Goal: Communication & Community: Share content

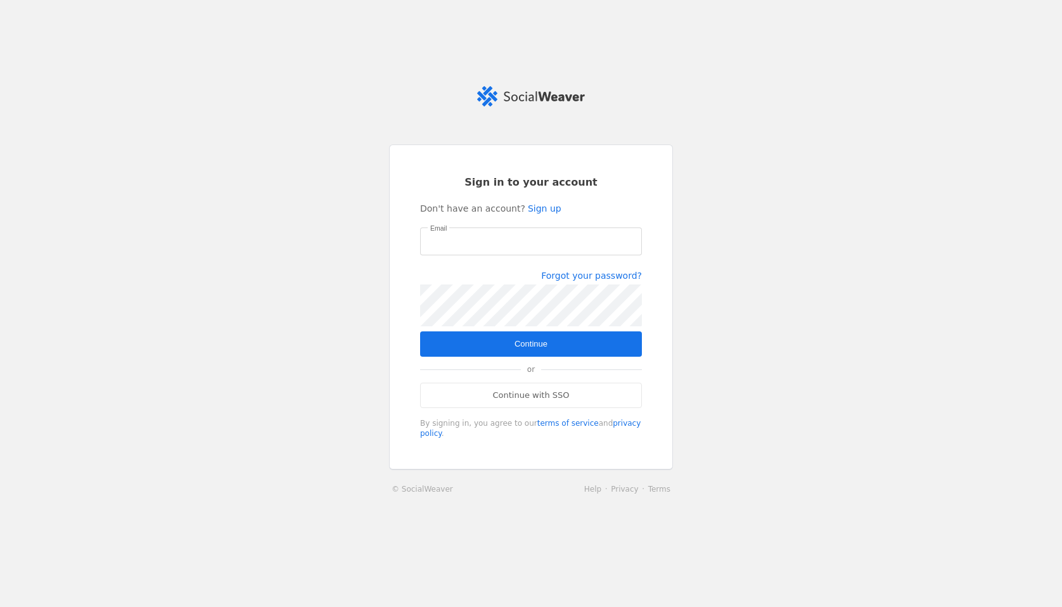
type input "[PERSON_NAME][EMAIL_ADDRESS][PERSON_NAME][DOMAIN_NAME]"
click at [532, 333] on span "submit" at bounding box center [531, 343] width 222 height 25
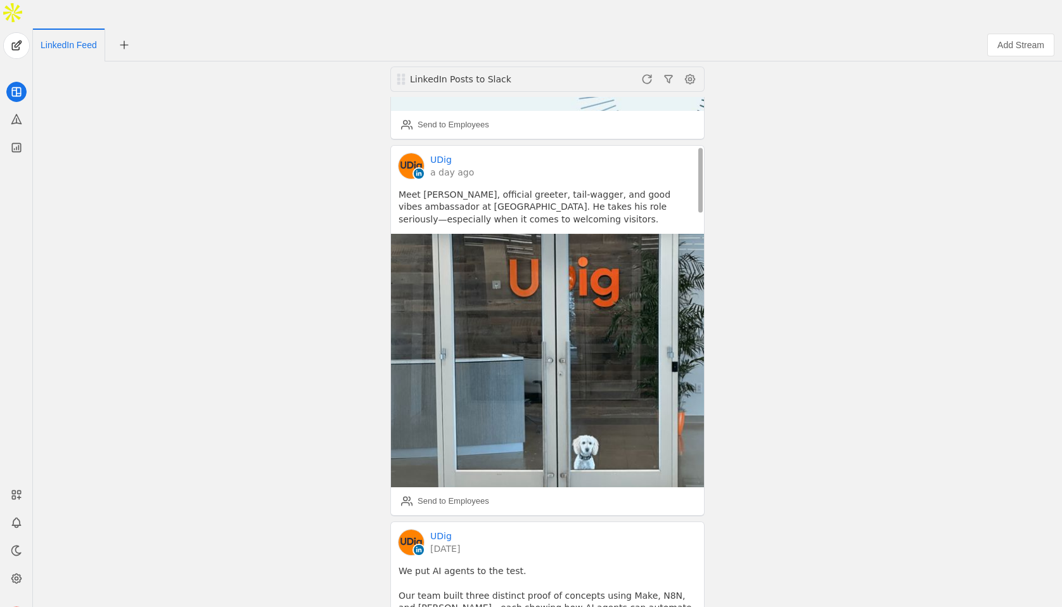
scroll to position [383, 0]
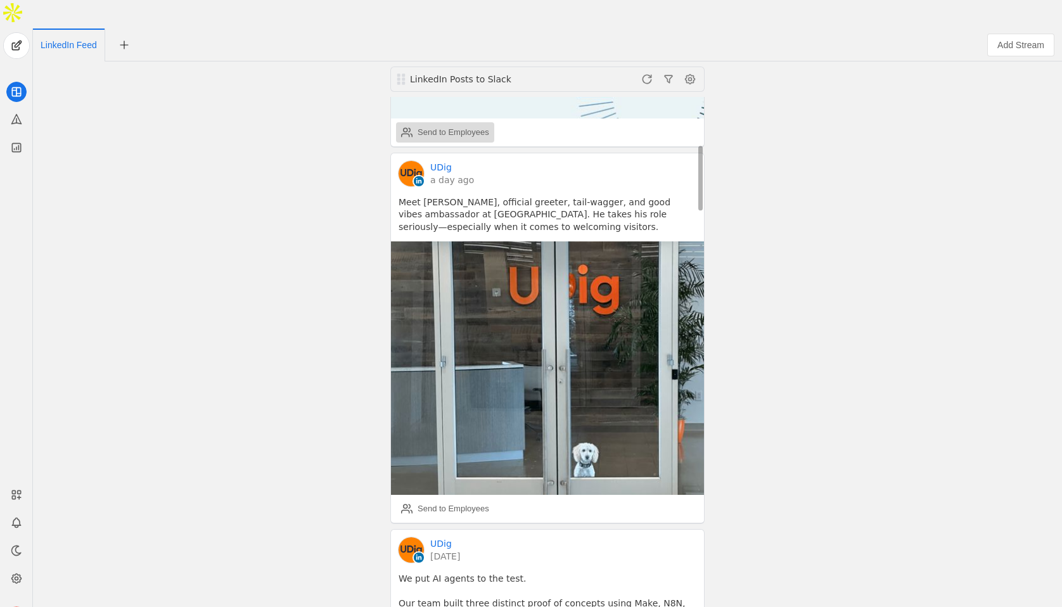
click at [433, 126] on div "Send to Employees" at bounding box center [454, 132] width 72 height 13
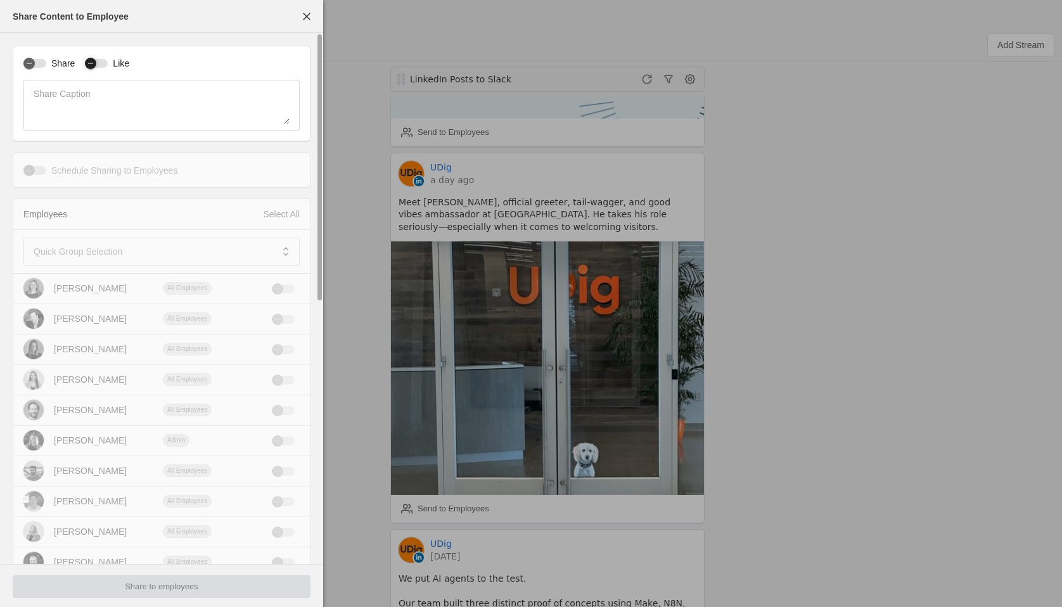
click at [93, 65] on icon "button" at bounding box center [91, 64] width 8 height 8
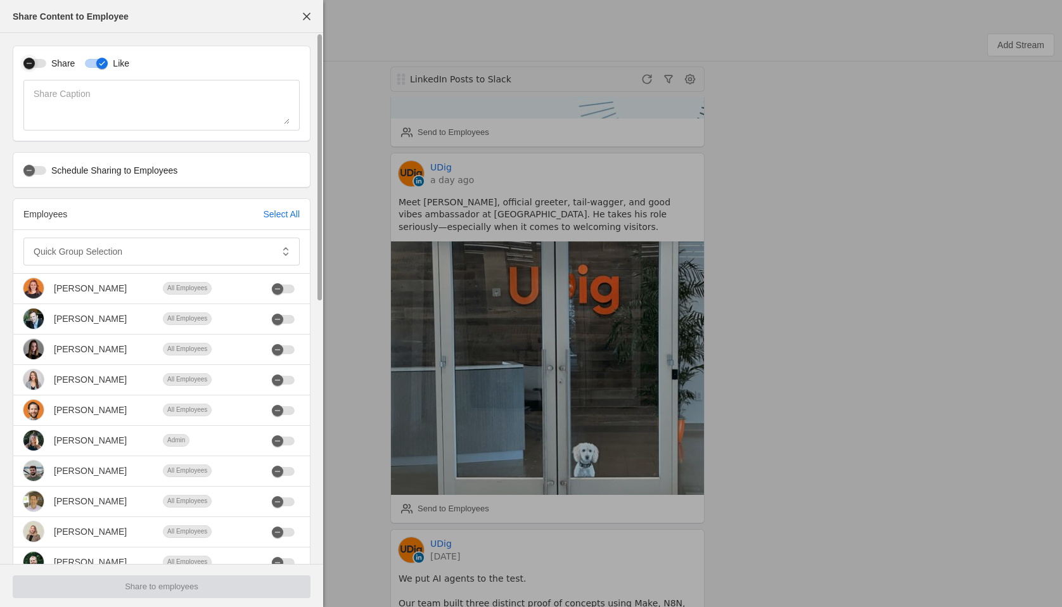
click at [41, 64] on div "button" at bounding box center [34, 63] width 23 height 9
click at [122, 249] on mat-label "Quick Group Selection" at bounding box center [78, 251] width 89 height 15
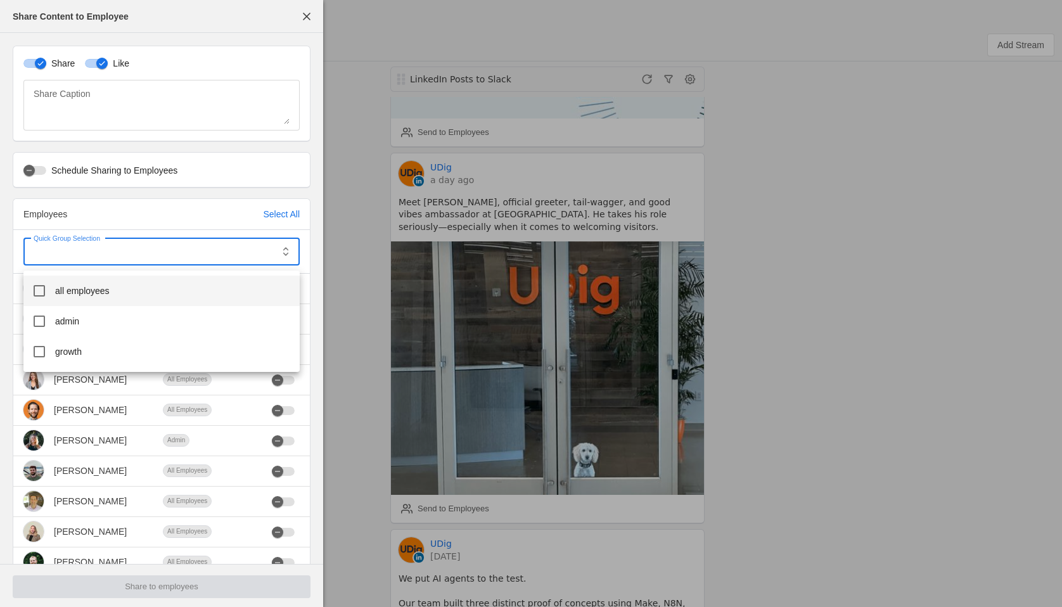
click at [125, 290] on mat-option "all employees" at bounding box center [161, 291] width 276 height 30
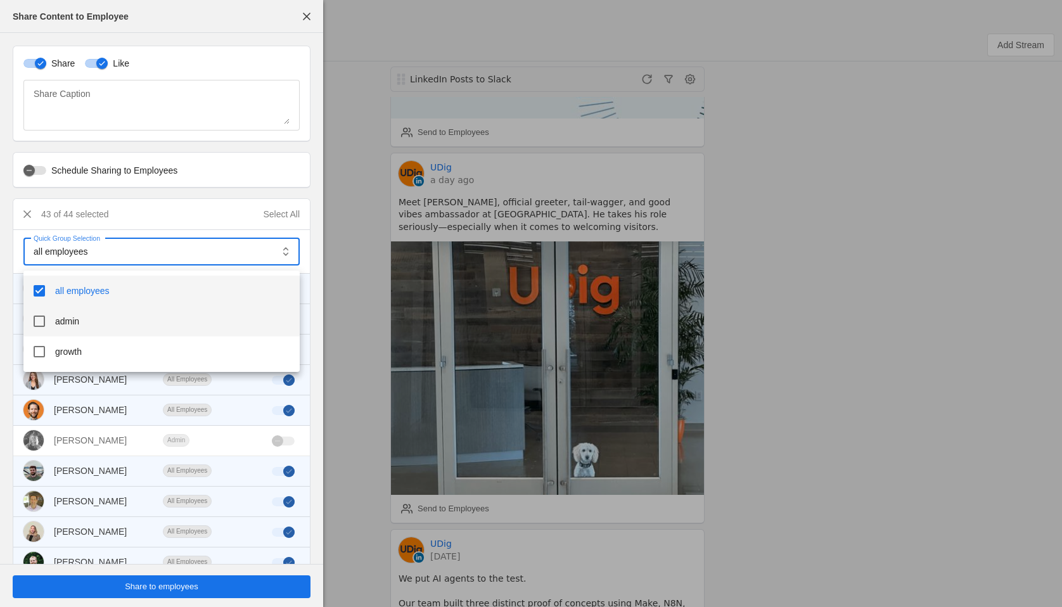
click at [85, 328] on mat-option "admin" at bounding box center [161, 321] width 276 height 30
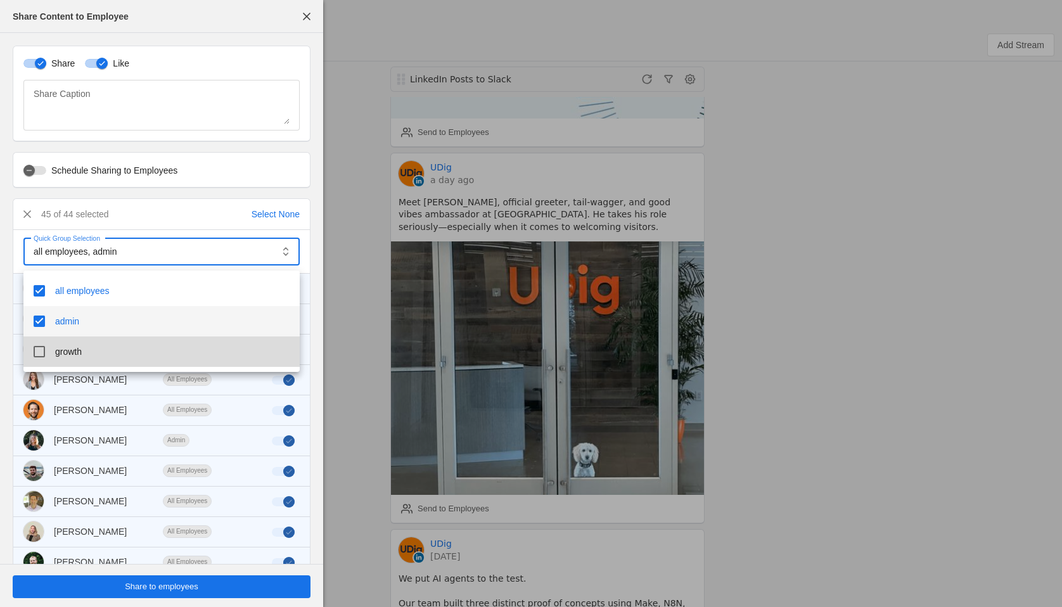
click at [75, 360] on mat-option "growth" at bounding box center [161, 352] width 276 height 30
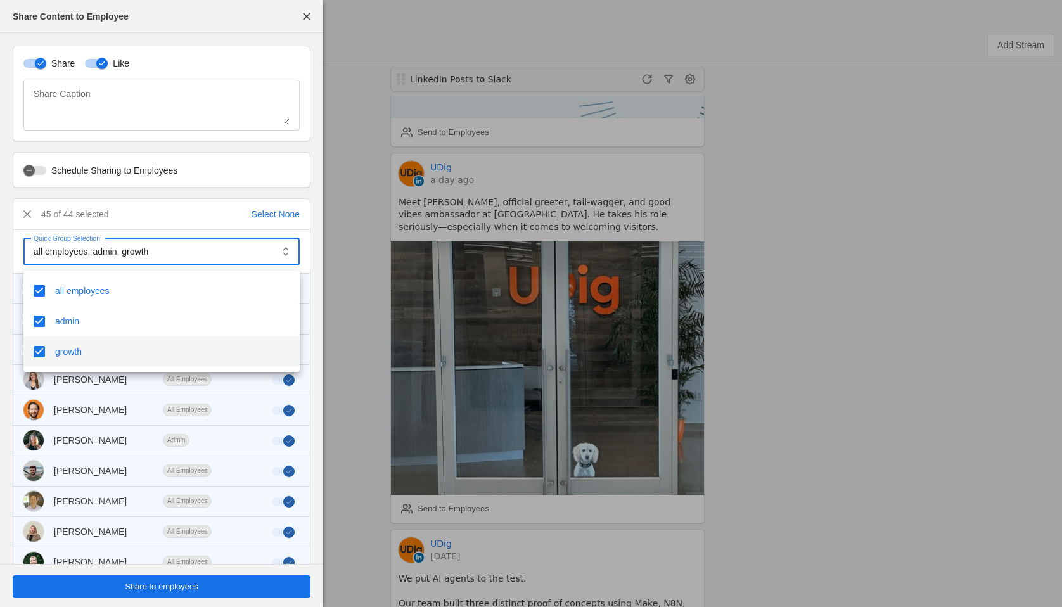
click at [200, 214] on div at bounding box center [531, 303] width 1062 height 607
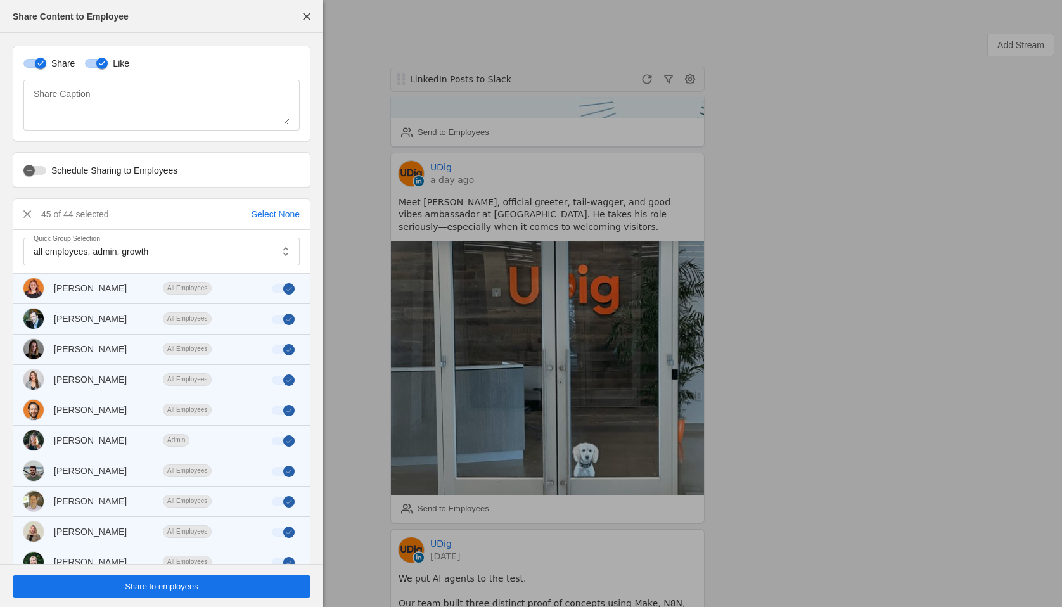
click at [208, 586] on span "undefined" at bounding box center [162, 586] width 298 height 23
